Goal: Task Accomplishment & Management: Manage account settings

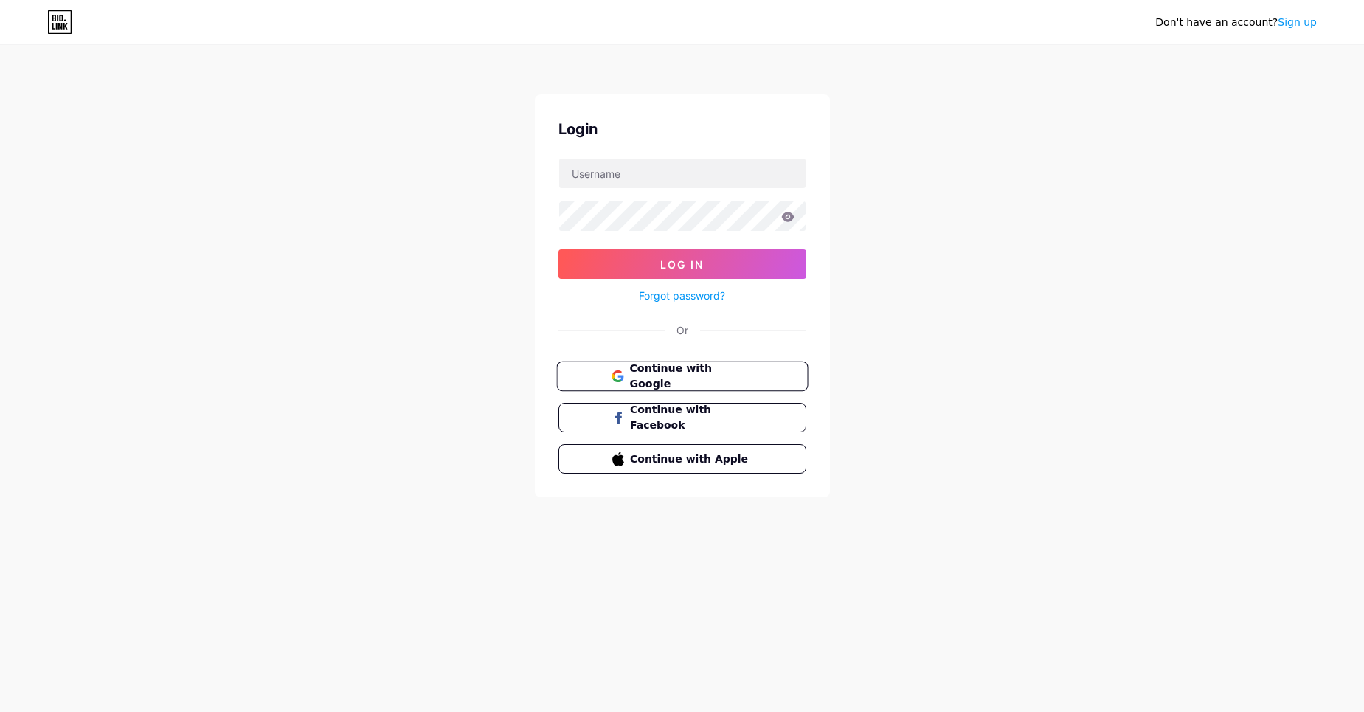
click at [694, 377] on span "Continue with Google" at bounding box center [690, 377] width 123 height 32
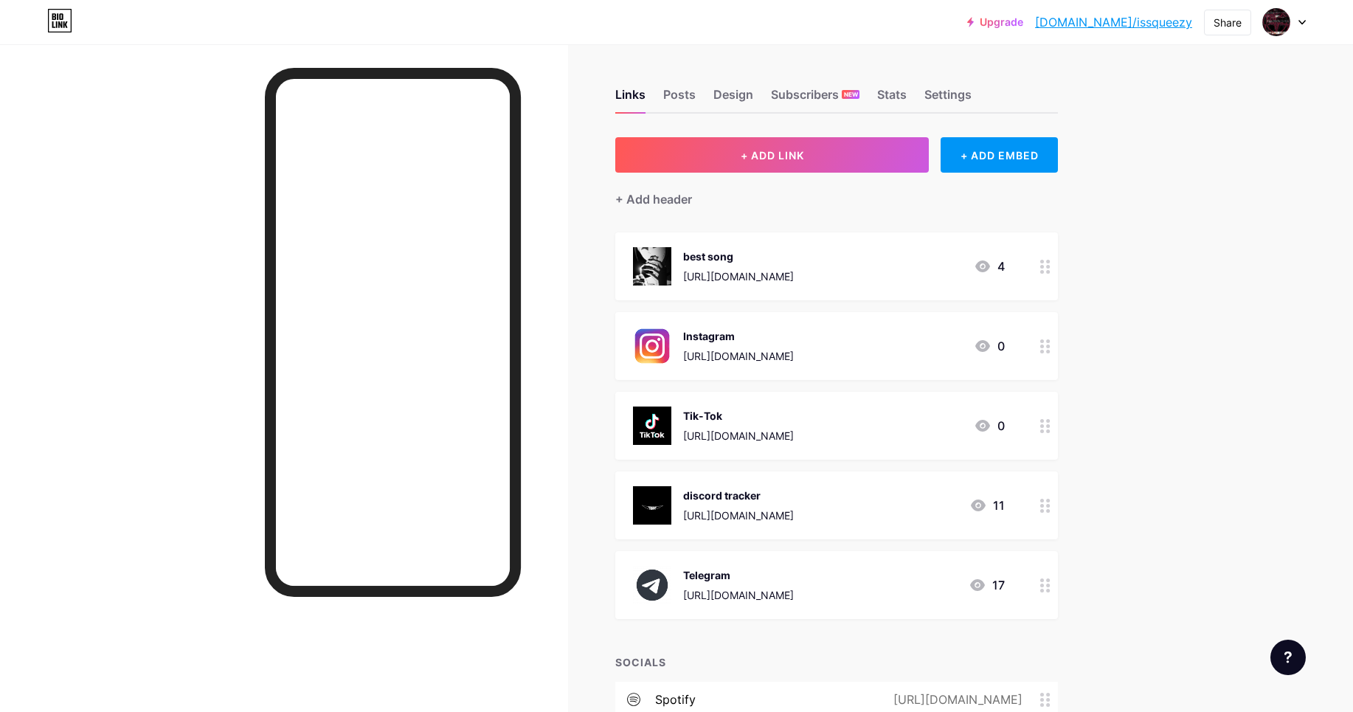
click at [794, 269] on div "https://open.spotify.com/track/1ndGHWAEXWz9jVr5bAgCrU?si=e7ef6947acee4858" at bounding box center [738, 276] width 111 height 15
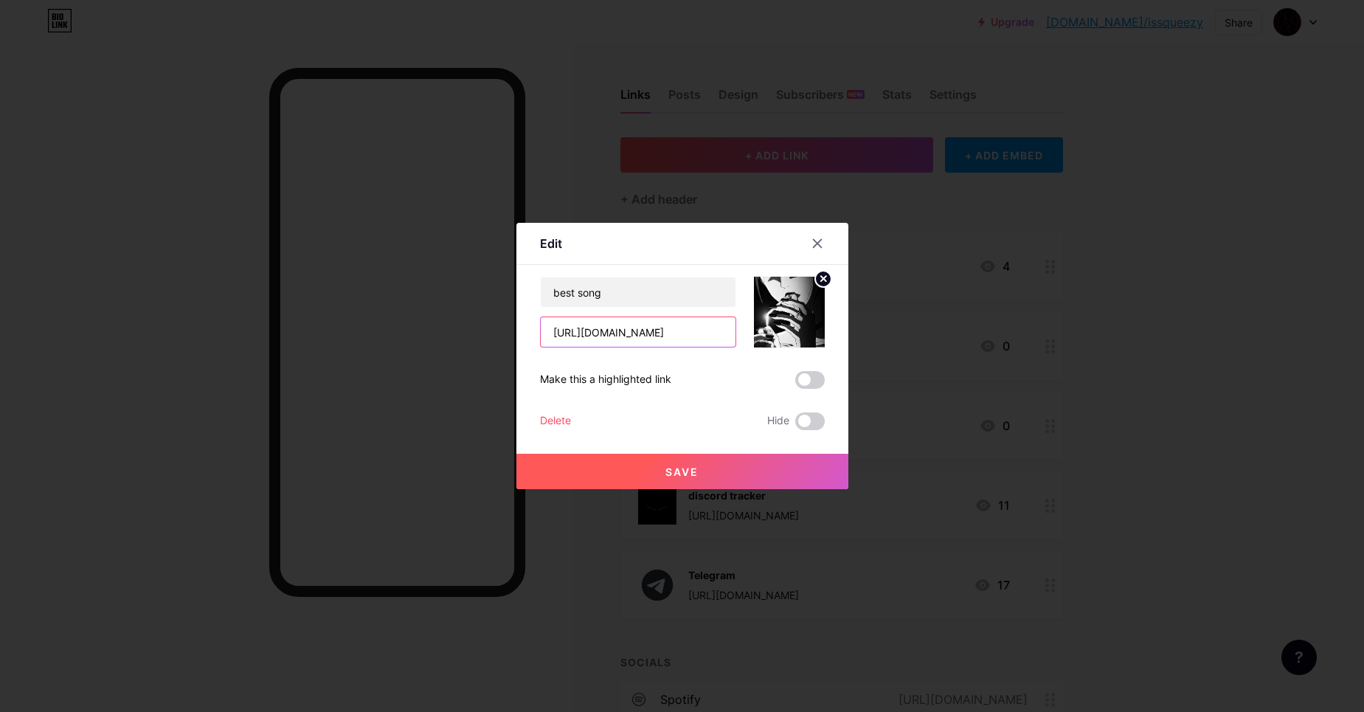
click at [729, 331] on input "https://open.spotify.com/track/1ndGHWAEXWz9jVr5bAgCrU?si=e7ef6947acee4858" at bounding box center [638, 332] width 195 height 30
click at [729, 332] on input "https://open.spotify.com/track/1ndGHWAEXWz9jVr5bAgCrU?si=e7ef6947acee4858" at bounding box center [638, 332] width 195 height 30
drag, startPoint x: 727, startPoint y: 334, endPoint x: 721, endPoint y: 339, distance: 7.8
click at [724, 338] on input "https://open.spotify.com/track/1ndGHWAEXWz9jVr5bAgCrU?si=e7ef6947acee4858" at bounding box center [638, 332] width 195 height 30
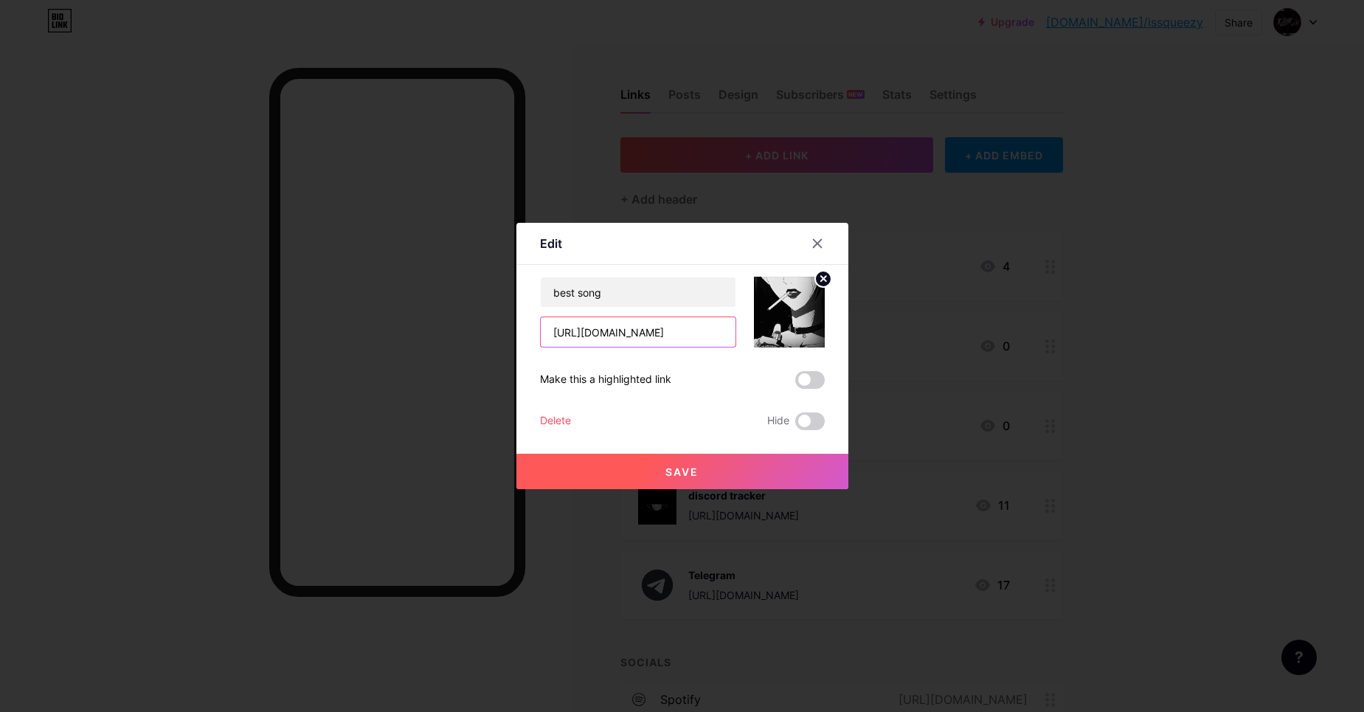
paste input "4UQijskfH7GRycjz77buzW?si=fb35e407cdf84a"
paste input "text"
type input "https://open.spotify.com/track/4UQijskfH7GRycjz77buzW?si=fb35e407cdf84a58"
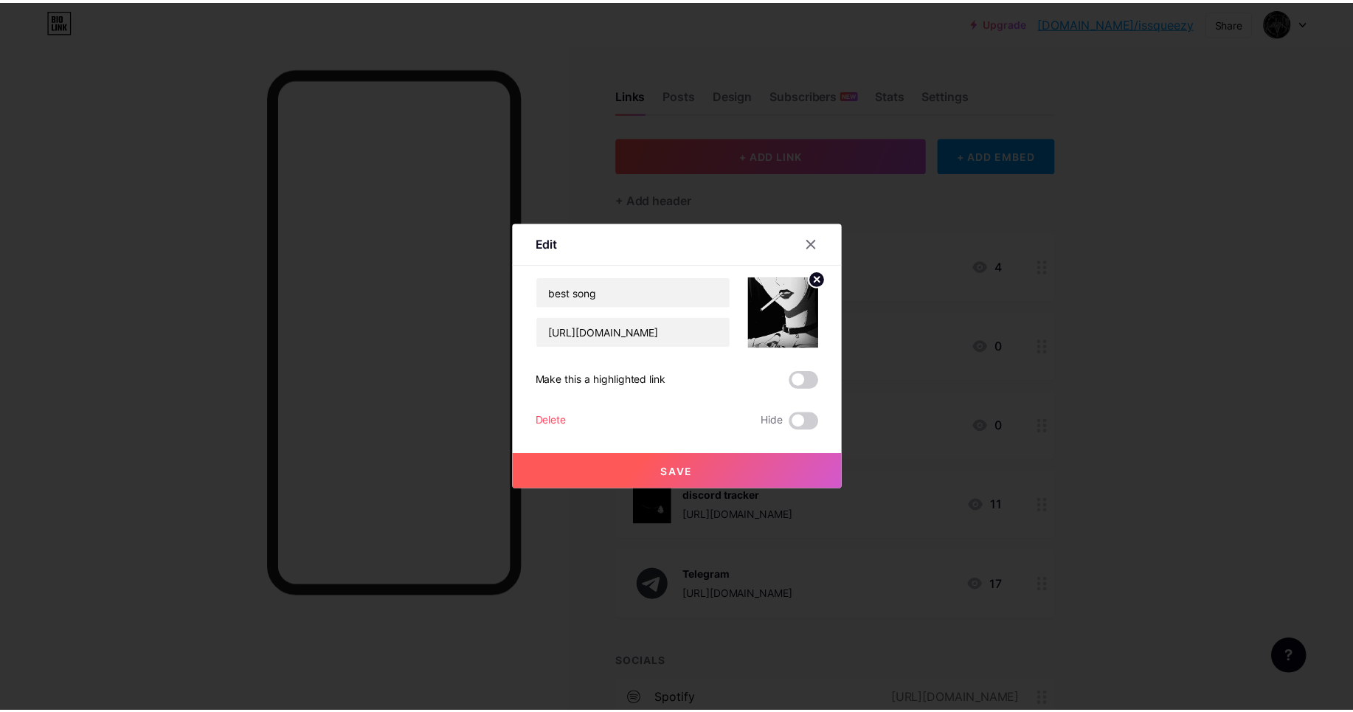
scroll to position [0, 0]
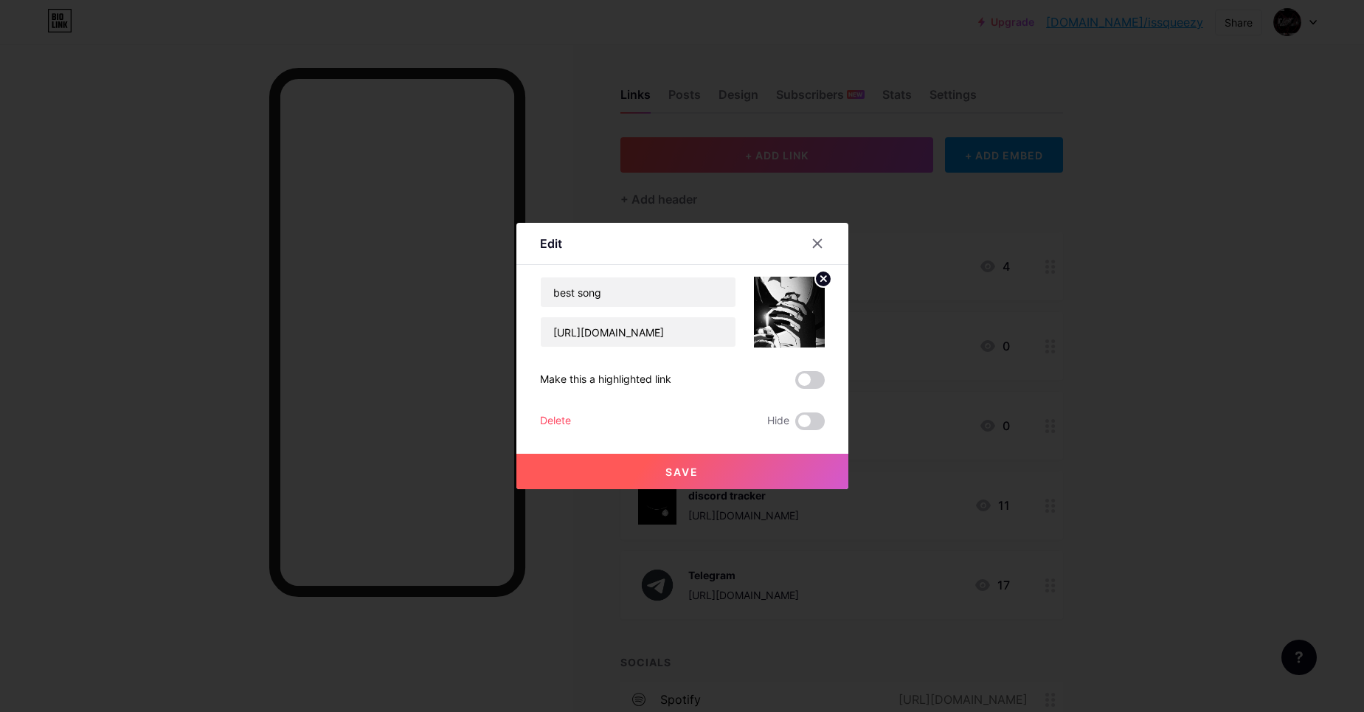
click at [721, 467] on button "Save" at bounding box center [682, 471] width 332 height 35
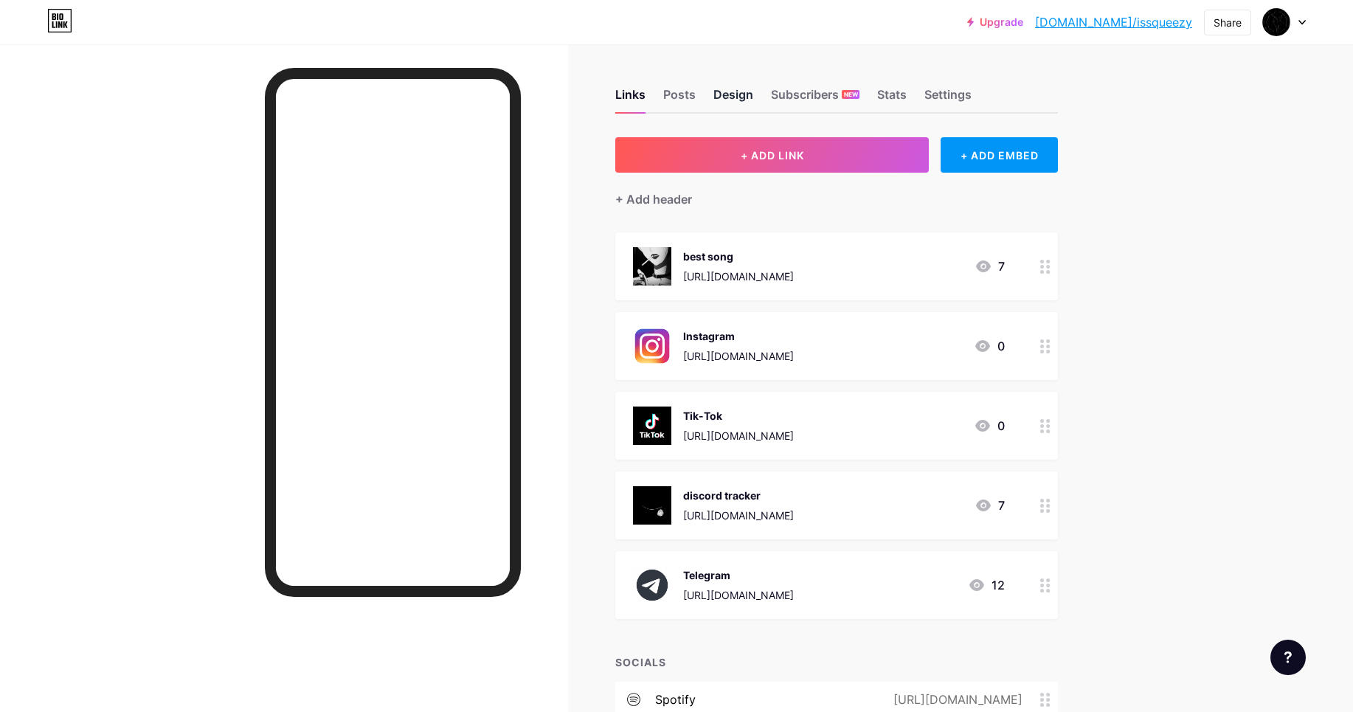
click at [730, 89] on div "Design" at bounding box center [733, 99] width 40 height 27
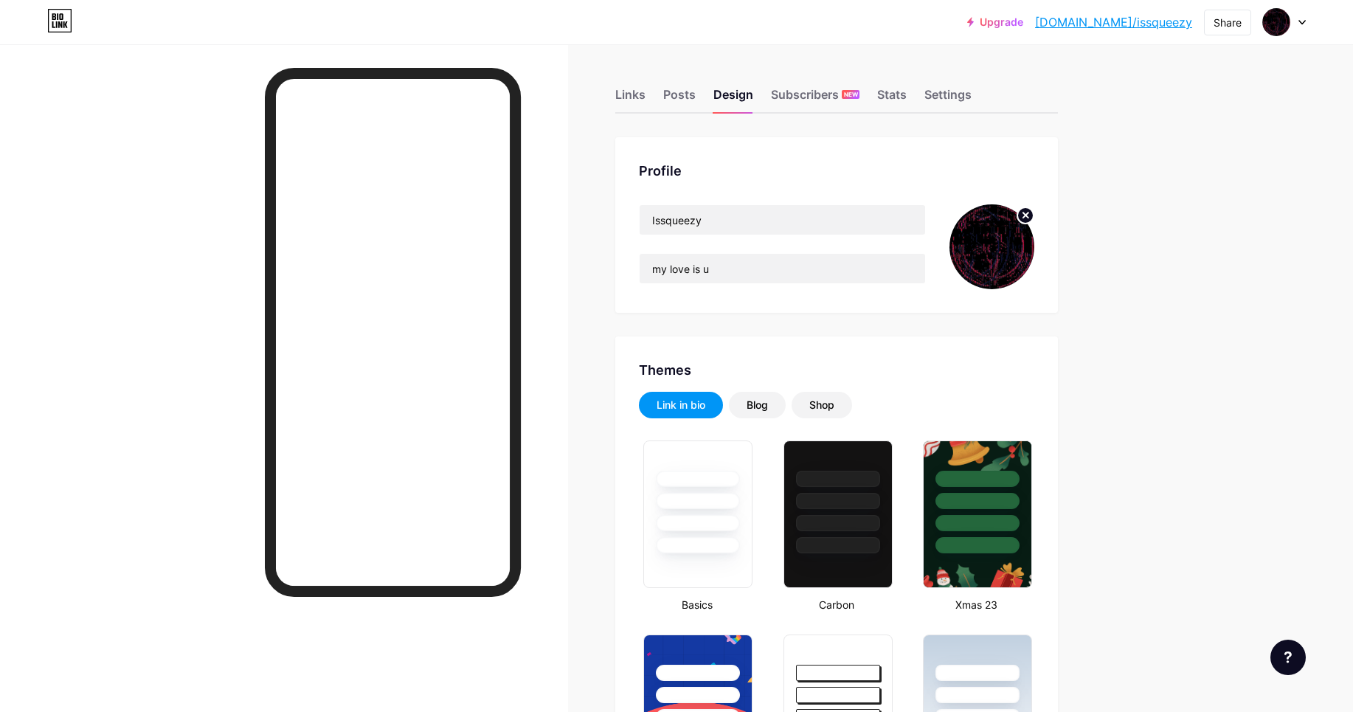
type input "#d274b0"
type input "#fa009e"
click at [966, 96] on div "Settings" at bounding box center [947, 99] width 47 height 27
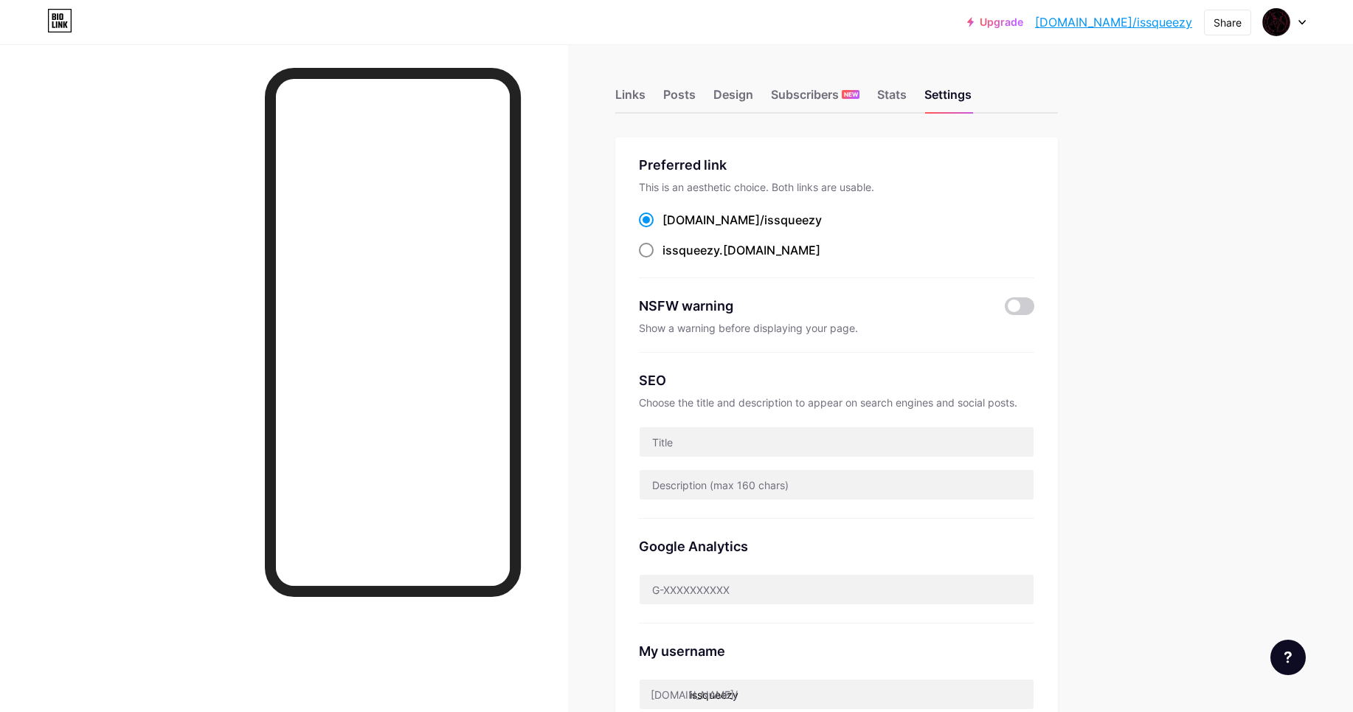
click at [669, 257] on div "issqueezy .bio.link" at bounding box center [741, 250] width 158 height 18
click at [669, 259] on input "issqueezy .bio.link" at bounding box center [667, 264] width 10 height 10
radio input "true"
click at [1024, 216] on div "bio.link/ issqueezy" at bounding box center [836, 220] width 395 height 18
click at [867, 432] on input "text" at bounding box center [837, 442] width 394 height 30
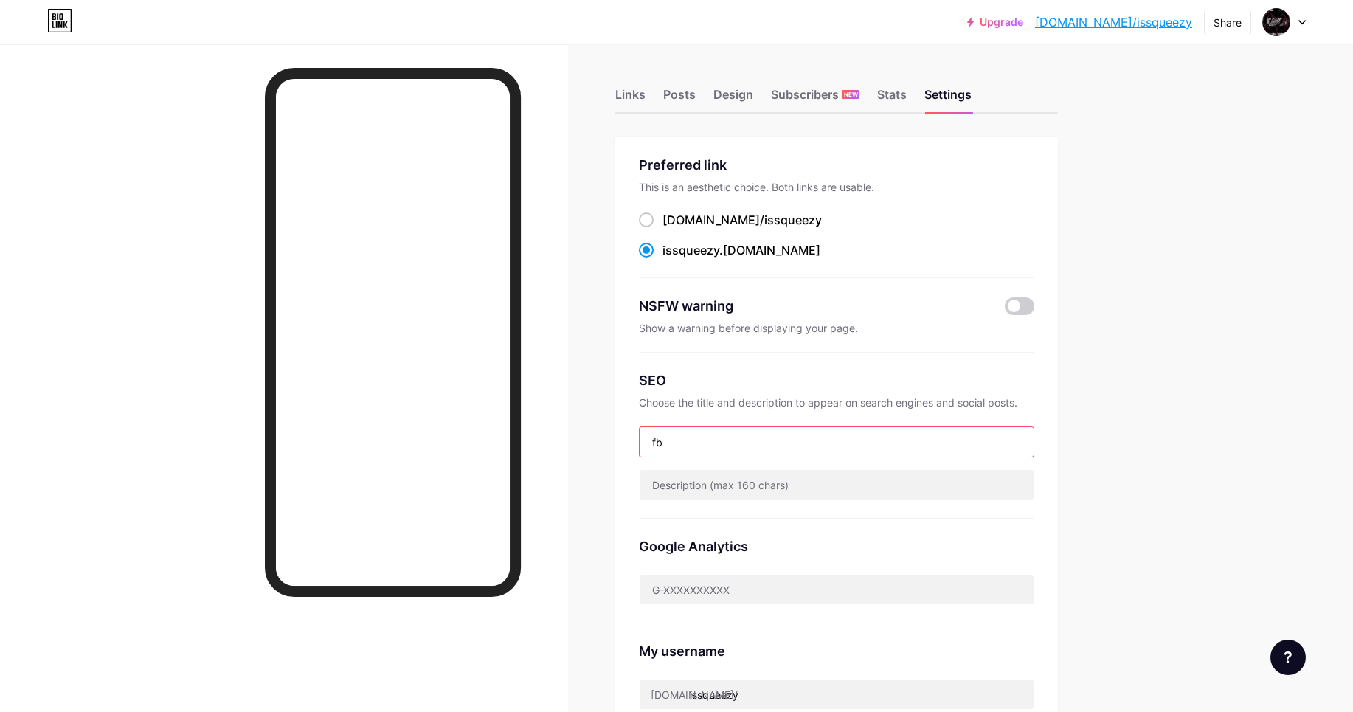
type input "fbb"
click at [1313, 464] on div "Upgrade bio.link/issque... bio.link/issqueezy Share Switch accounts Issqueezy b…" at bounding box center [676, 604] width 1353 height 1208
click at [642, 91] on div "Links" at bounding box center [630, 99] width 30 height 27
